Goal: Task Accomplishment & Management: Manage account settings

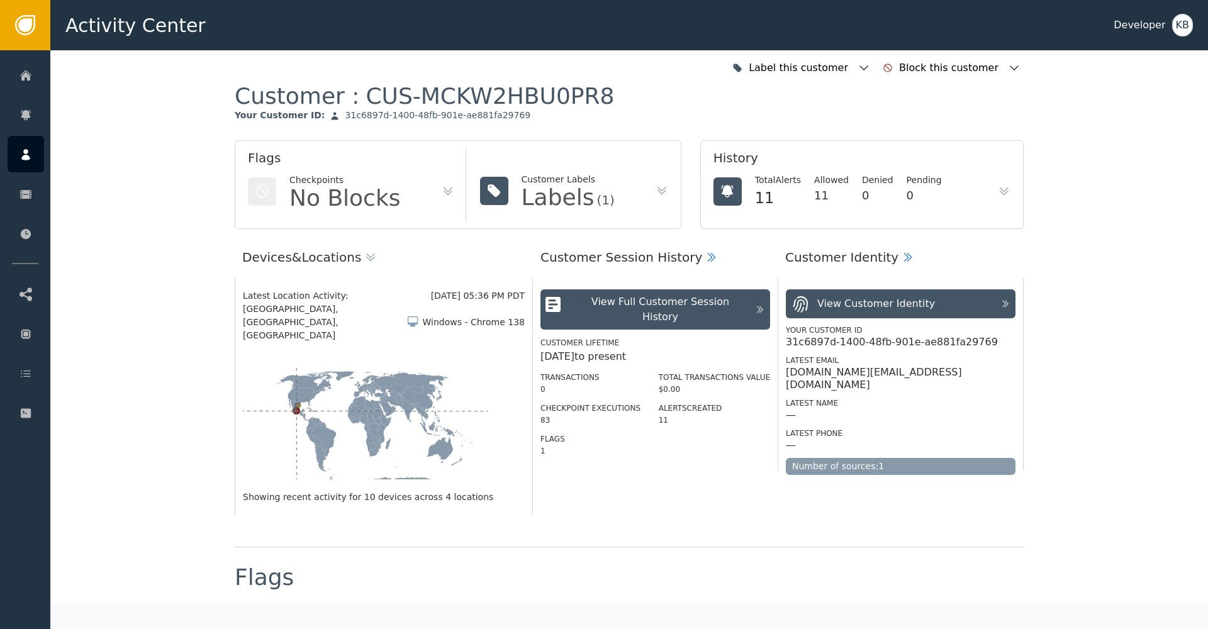
scroll to position [118, 0]
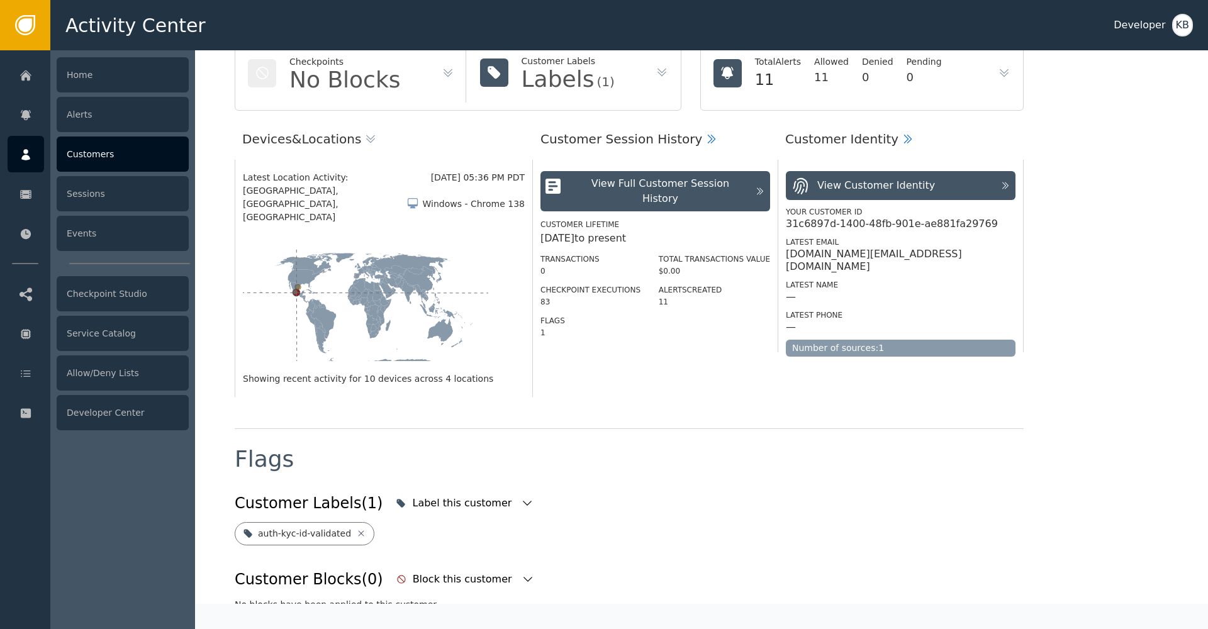
drag, startPoint x: 47, startPoint y: 154, endPoint x: 38, endPoint y: 157, distance: 9.9
click at [38, 157] on link "Customers" at bounding box center [98, 154] width 181 height 36
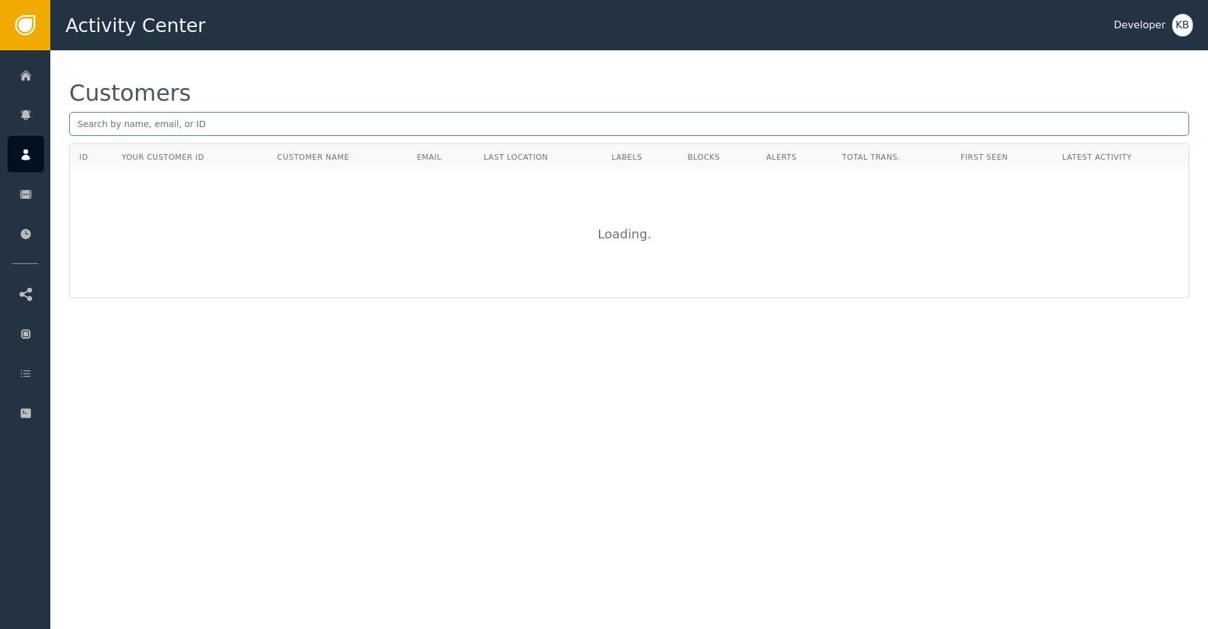
drag, startPoint x: 196, startPoint y: 145, endPoint x: 197, endPoint y: 135, distance: 10.1
click at [196, 143] on div "ID Your Customer ID Customer Name Email Last Location Labels Blocks Alerts Tota…" at bounding box center [629, 220] width 1120 height 155
click at [197, 133] on input "text" at bounding box center [629, 124] width 1120 height 24
paste input "[EMAIL_ADDRESS][DOMAIN_NAME]"
type input "[EMAIL_ADDRESS][DOMAIN_NAME]"
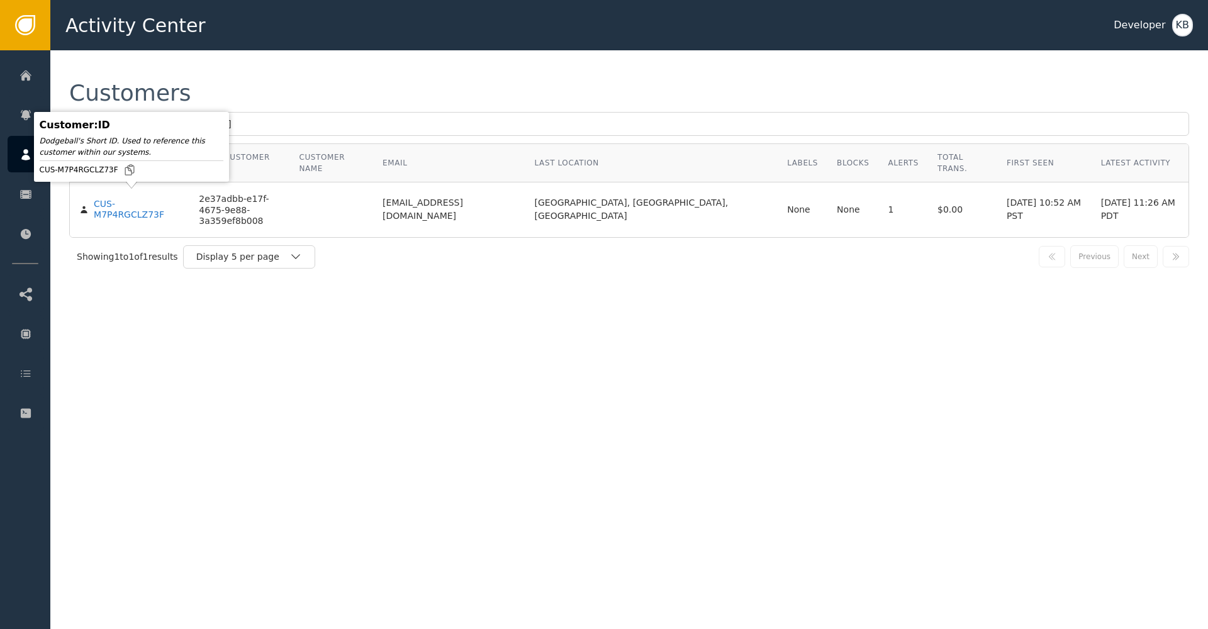
click at [172, 50] on body "Activity Center Developer KB Home Alerts Customers Sessions Events Checkpoint S…" at bounding box center [604, 25] width 1208 height 50
click at [167, 199] on div "CUS-M7P4RGCLZ73F" at bounding box center [137, 210] width 86 height 22
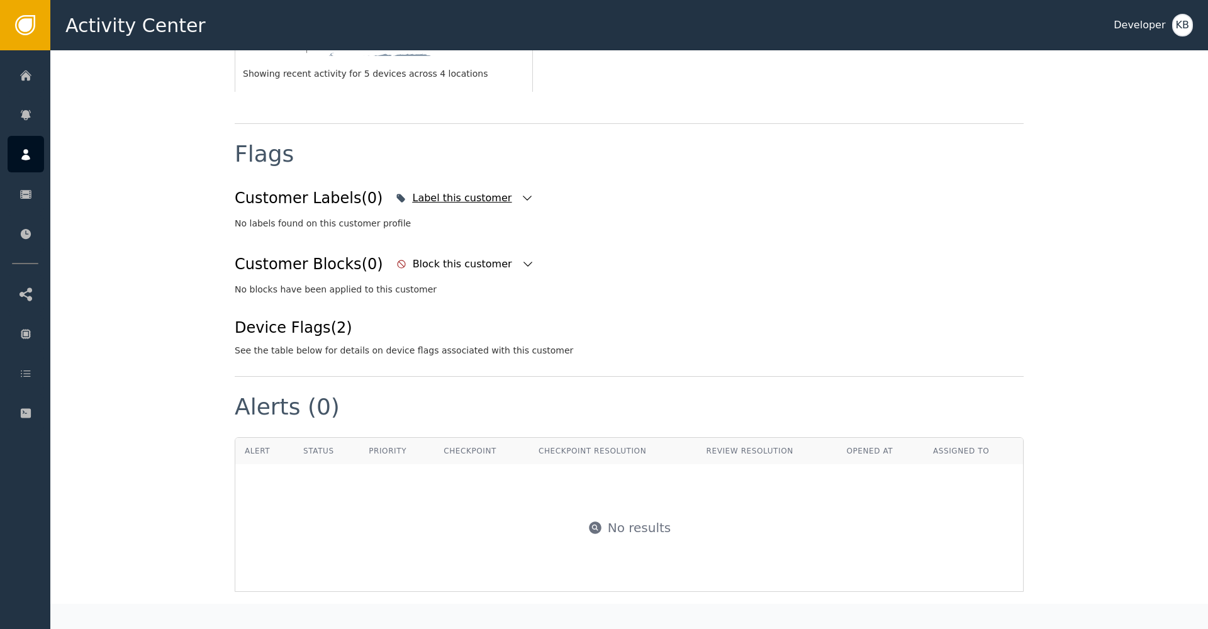
scroll to position [433, 0]
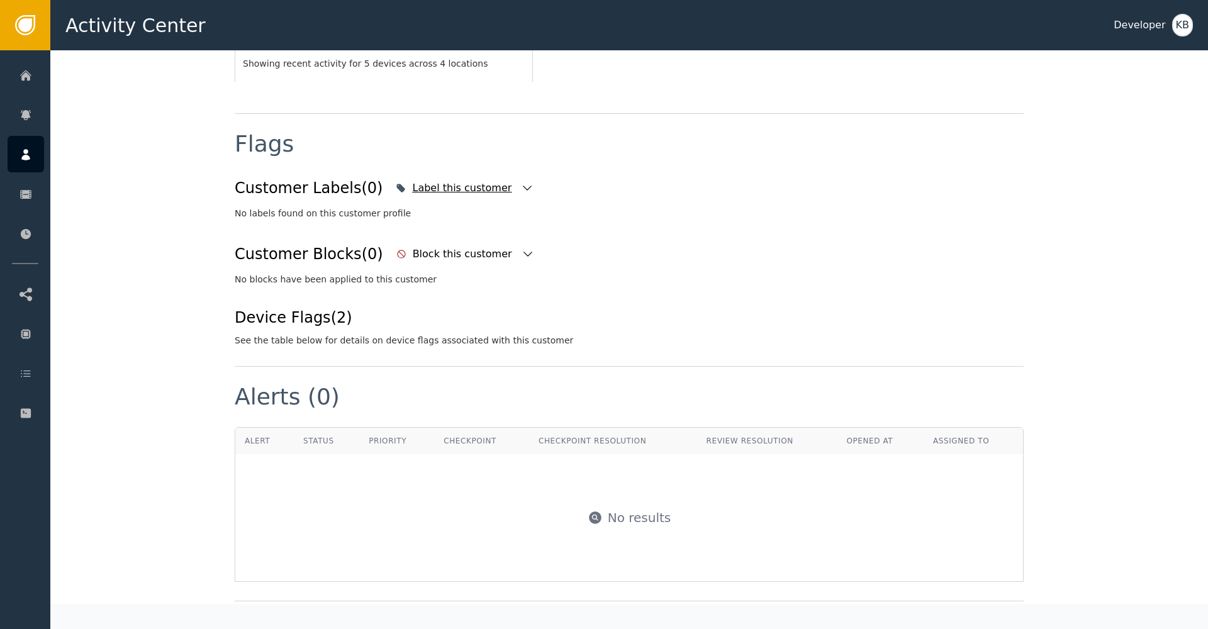
click at [489, 174] on div "Label this customer" at bounding box center [465, 188] width 144 height 28
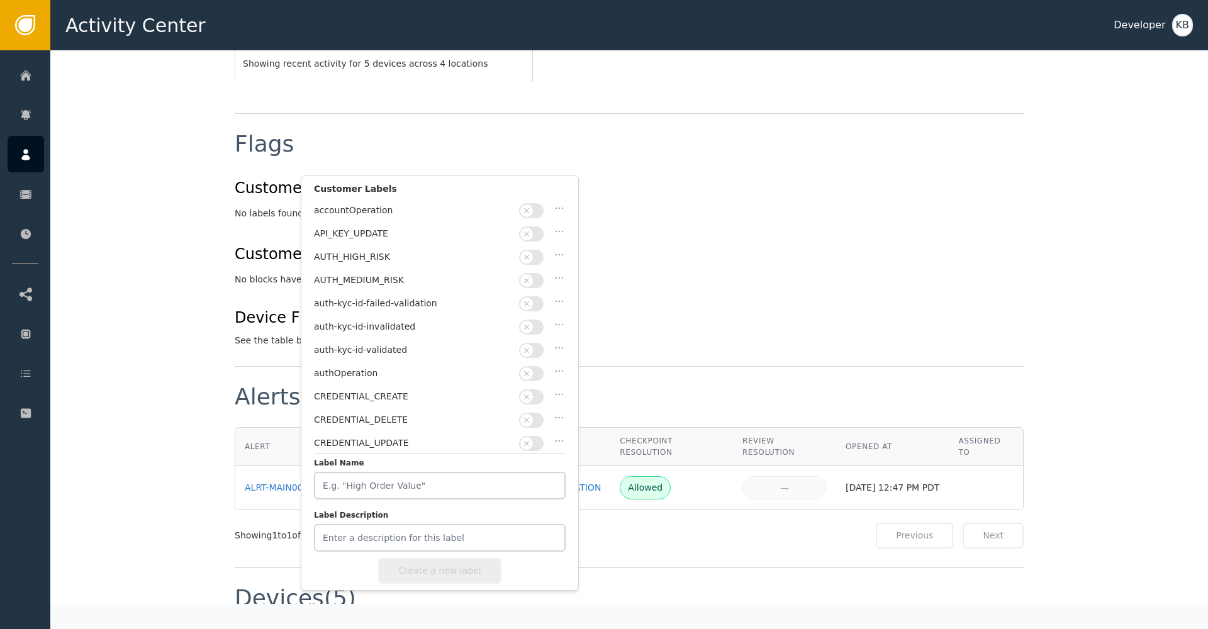
click at [522, 343] on div at bounding box center [533, 350] width 28 height 15
click at [530, 346] on icon "button" at bounding box center [526, 350] width 9 height 9
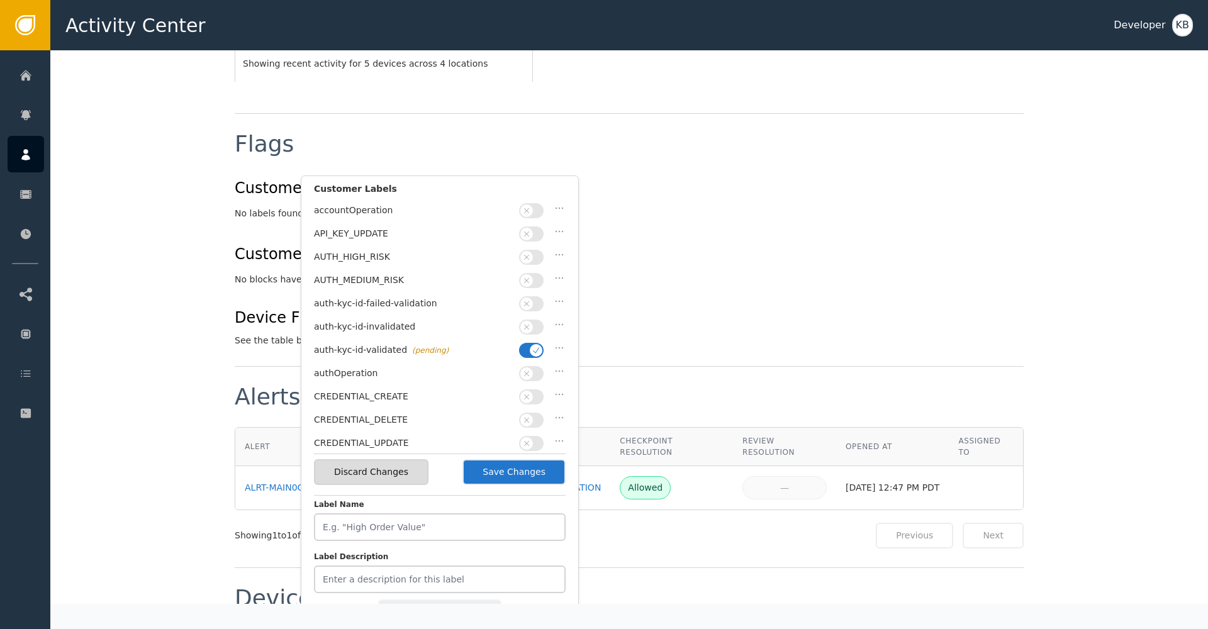
click at [494, 464] on button "Save Changes" at bounding box center [513, 472] width 103 height 26
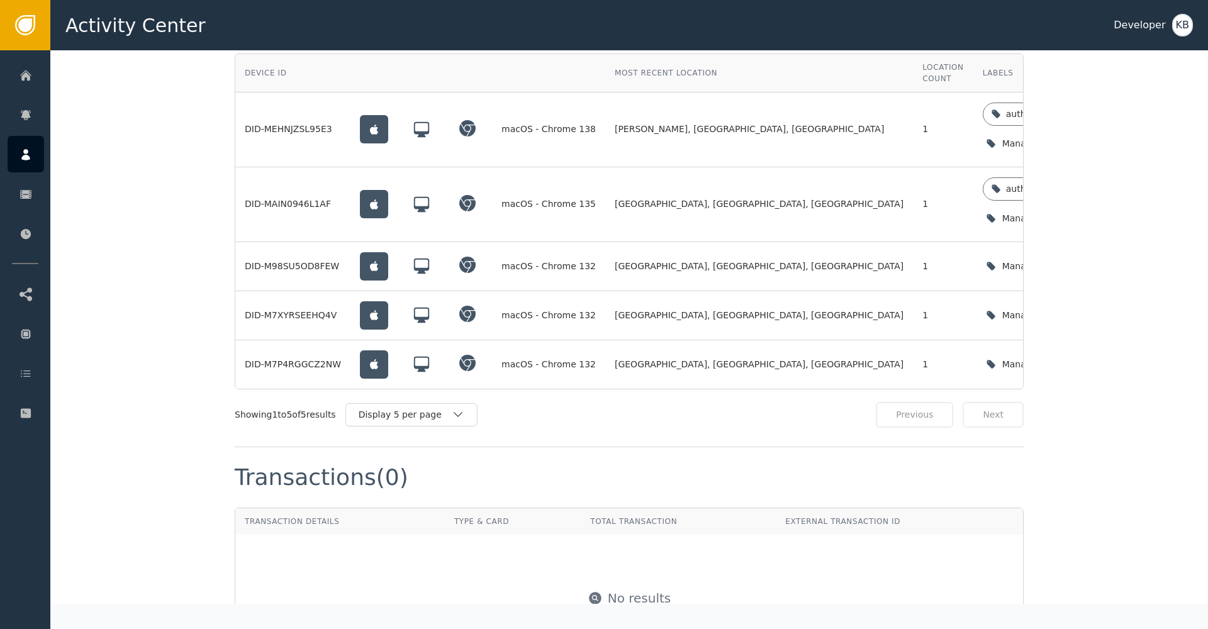
scroll to position [1020, 0]
